Goal: Find specific page/section: Find specific page/section

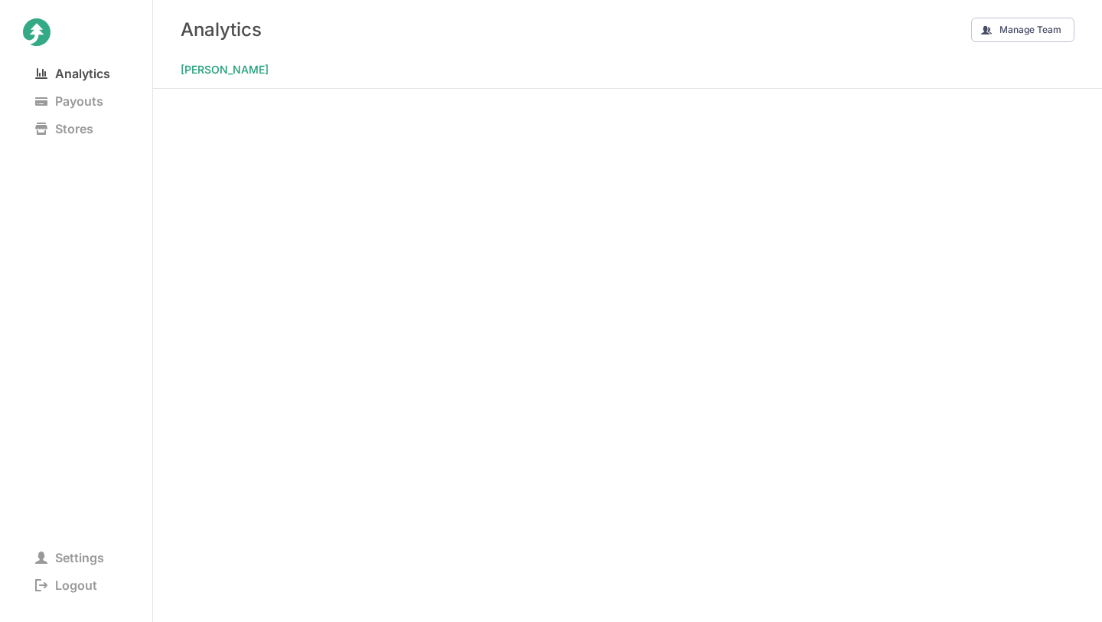
click at [74, 73] on span "Analytics" at bounding box center [73, 73] width 100 height 21
click at [34, 40] on icon at bounding box center [37, 32] width 28 height 28
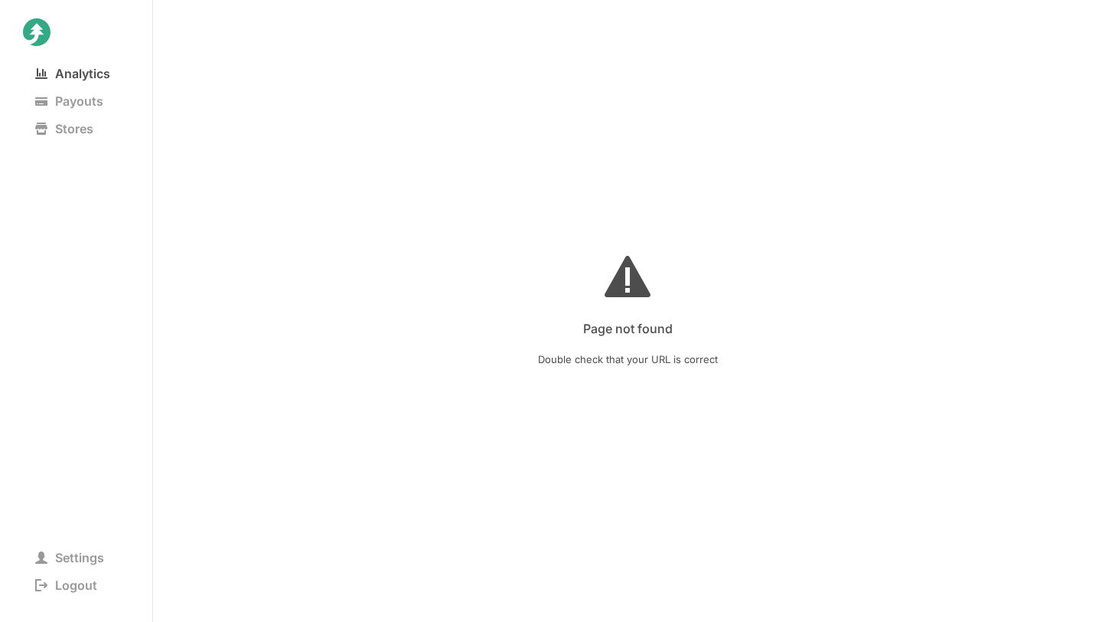
click at [52, 83] on span "Analytics" at bounding box center [73, 73] width 100 height 21
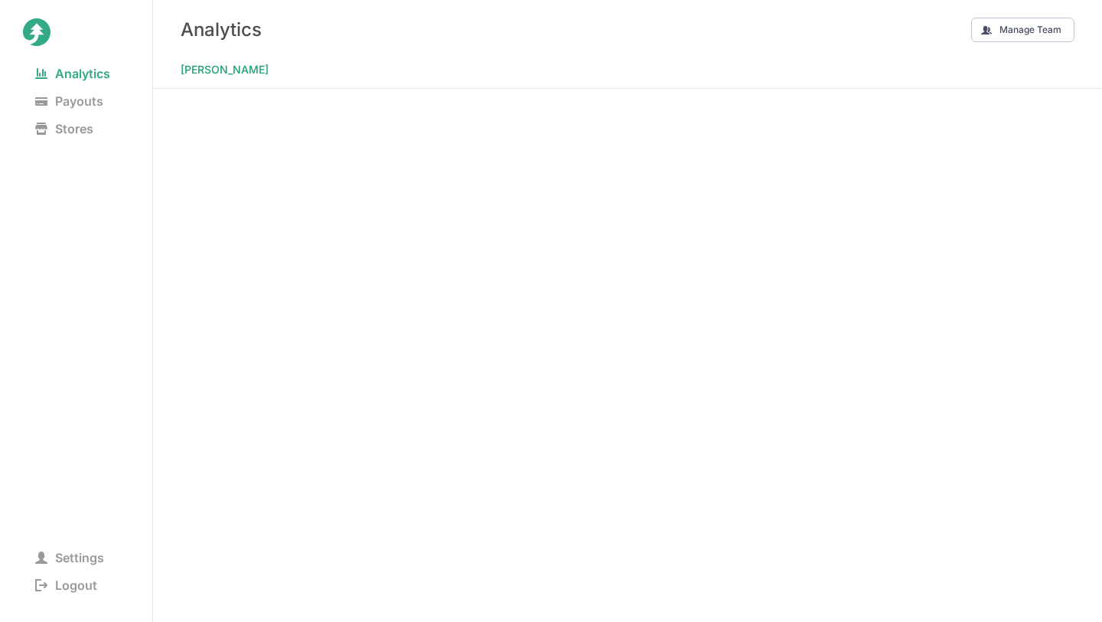
click at [469, 58] on div "Analytics Manage Team" at bounding box center [627, 29] width 949 height 59
click at [45, 31] on icon at bounding box center [37, 32] width 28 height 28
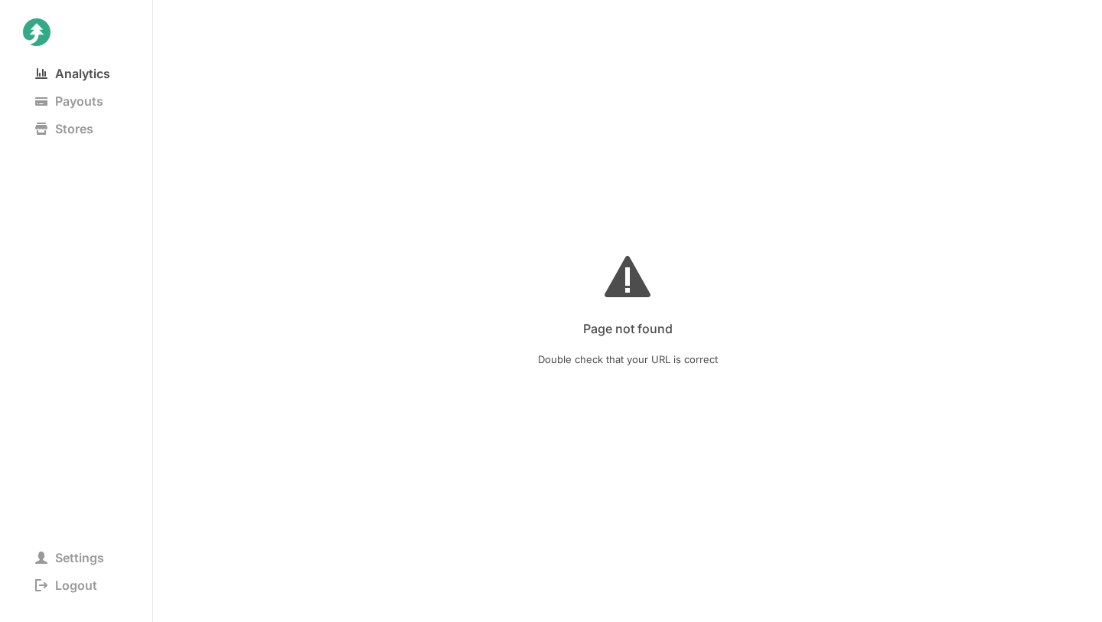
click at [76, 64] on span "Analytics" at bounding box center [73, 73] width 100 height 21
